Goal: Navigation & Orientation: Find specific page/section

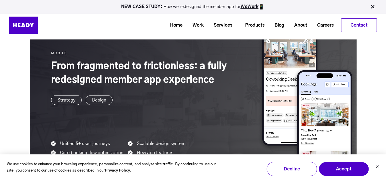
scroll to position [379, 0]
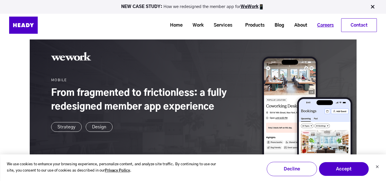
click at [323, 27] on link "Careers" at bounding box center [323, 25] width 27 height 11
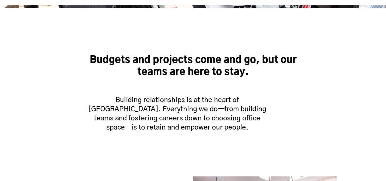
scroll to position [285, 0]
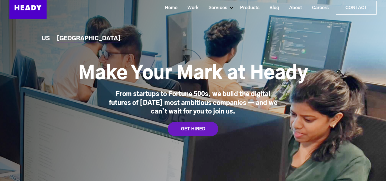
click at [194, 128] on div "GET HIRED" at bounding box center [193, 129] width 51 height 14
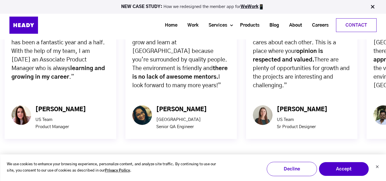
scroll to position [1960, 0]
click at [237, 24] on link "Products" at bounding box center [247, 25] width 29 height 11
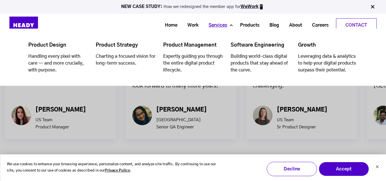
click at [223, 27] on link "Services" at bounding box center [216, 25] width 29 height 11
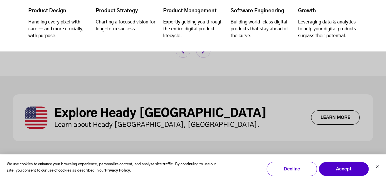
scroll to position [1583, 0]
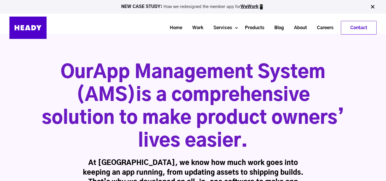
scroll to position [29, 0]
